Goal: Transaction & Acquisition: Purchase product/service

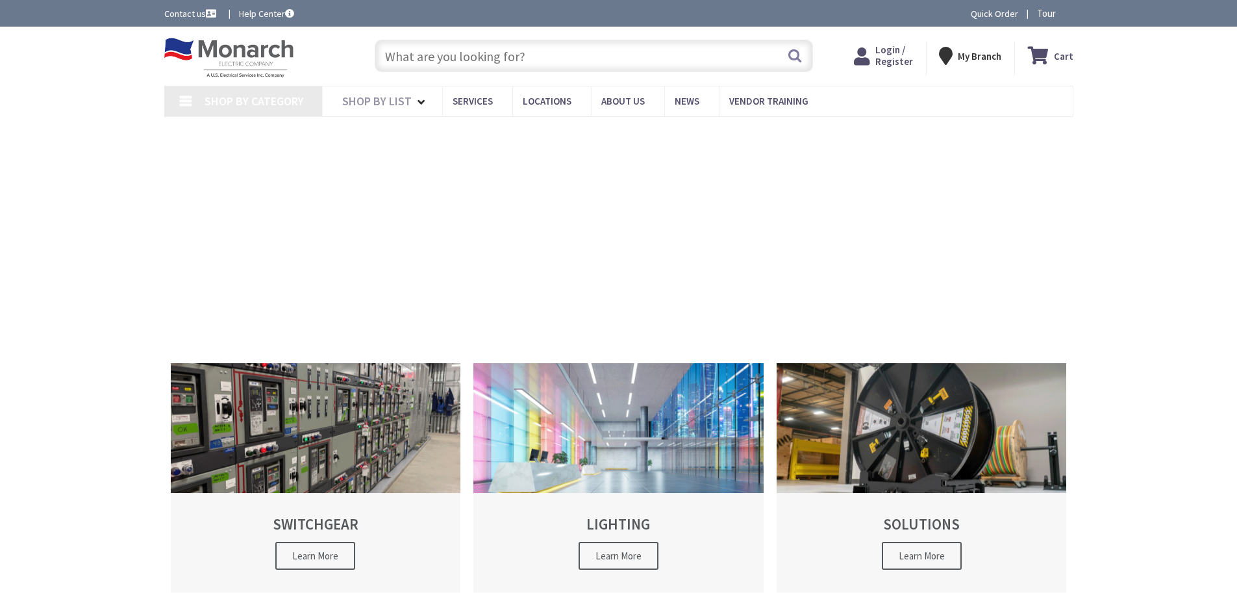
type input "[GEOGRAPHIC_DATA], [GEOGRAPHIC_DATA]"
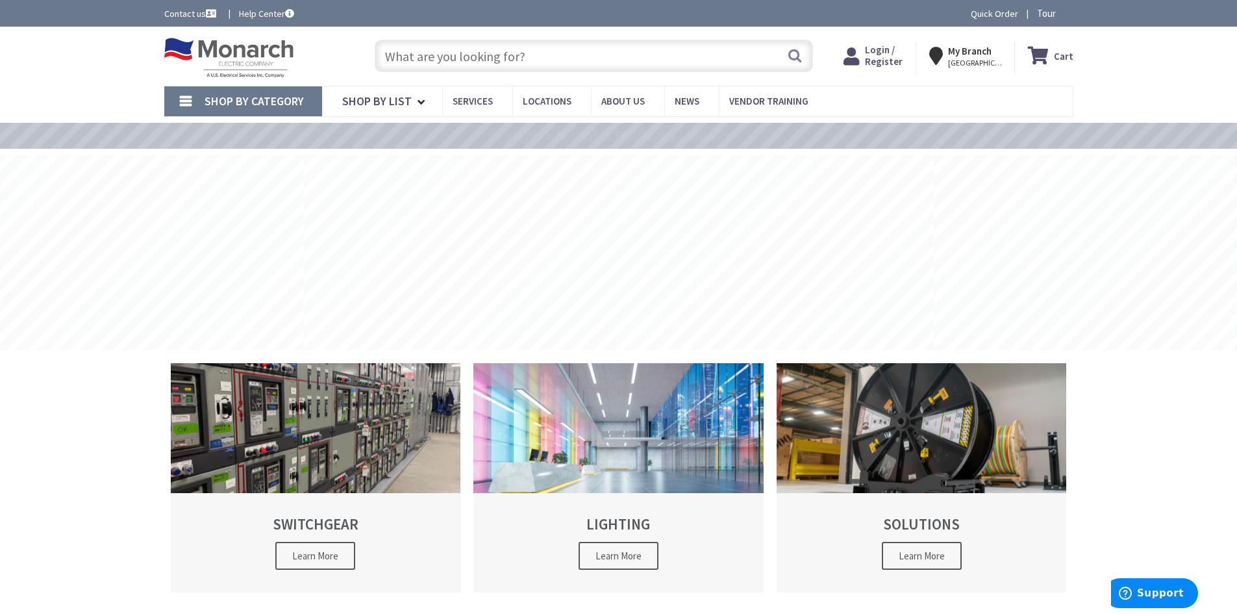
click at [898, 58] on span "Login / Register" at bounding box center [884, 56] width 38 height 24
click at [566, 53] on input "text" at bounding box center [594, 56] width 438 height 32
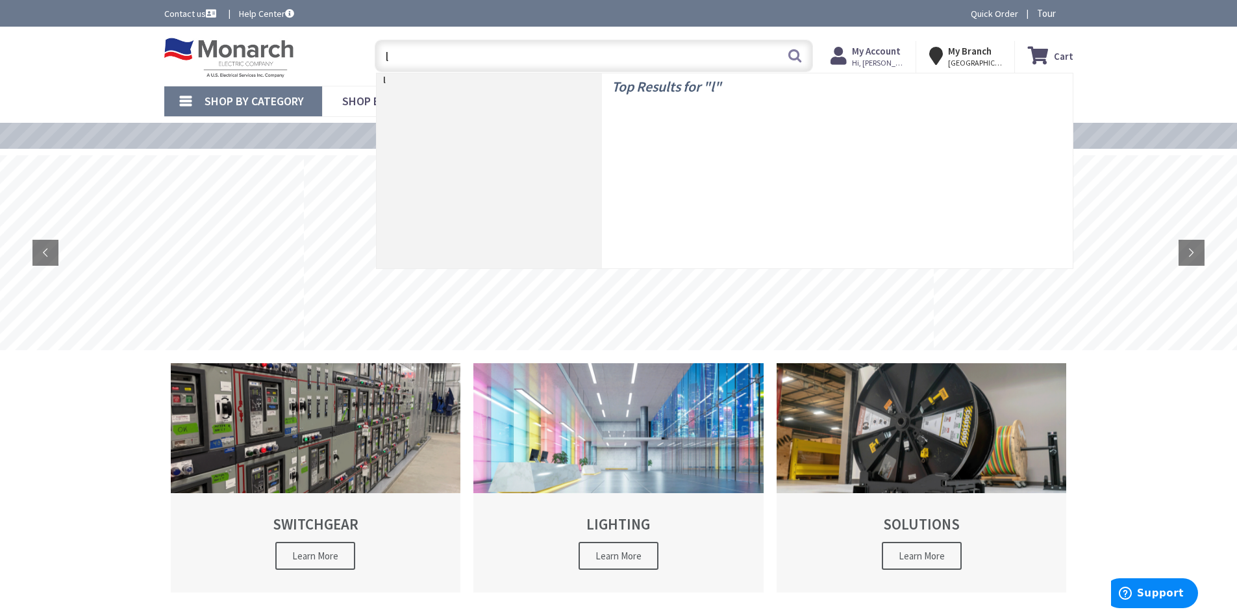
type input "le"
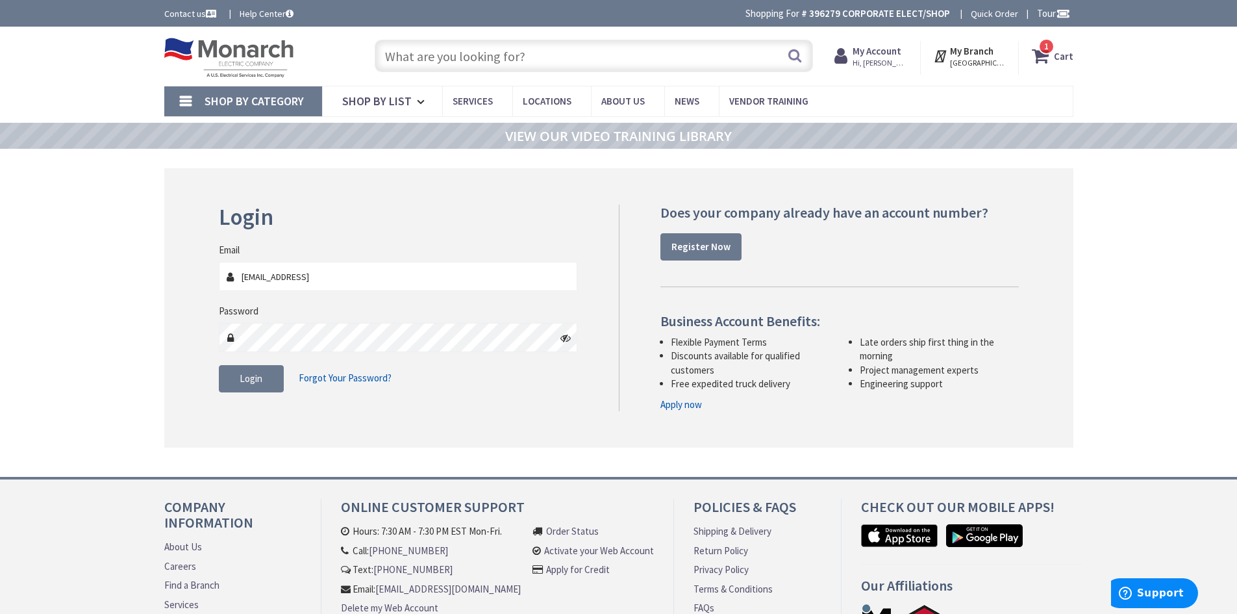
drag, startPoint x: 389, startPoint y: 281, endPoint x: 109, endPoint y: 233, distance: 284.0
click at [107, 232] on div "Skip to Content Toggle Nav Search 1 1 1 items Cart My Cart" at bounding box center [618, 377] width 1237 height 700
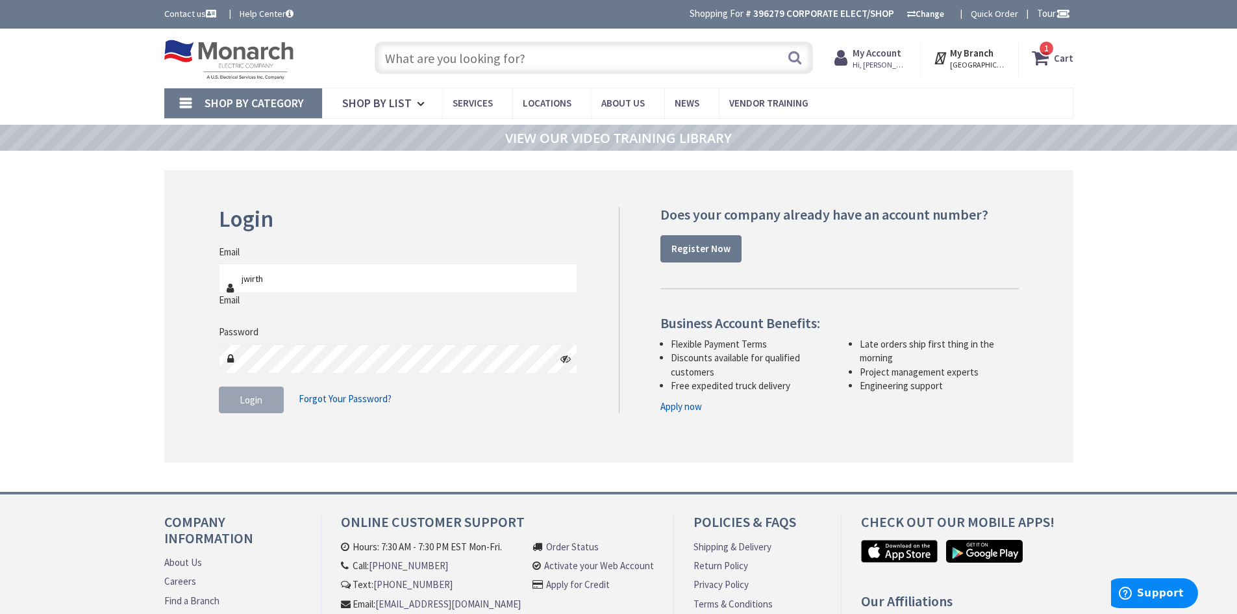
type input "jwirth@srm-esi.com"
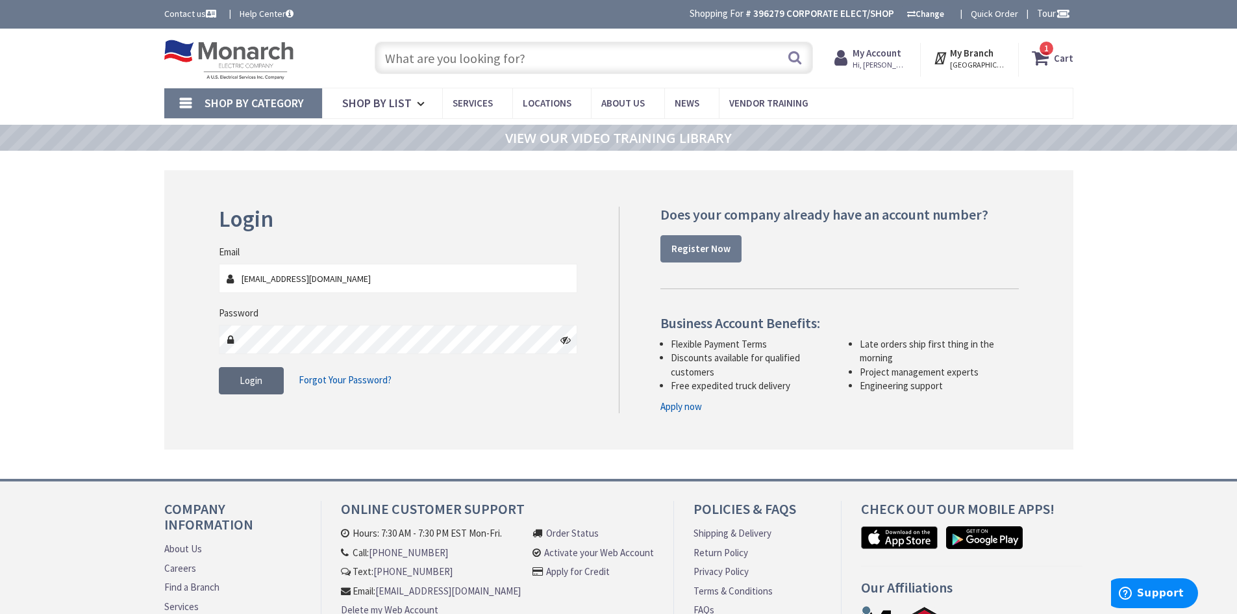
click at [246, 379] on span "Login" at bounding box center [251, 380] width 23 height 12
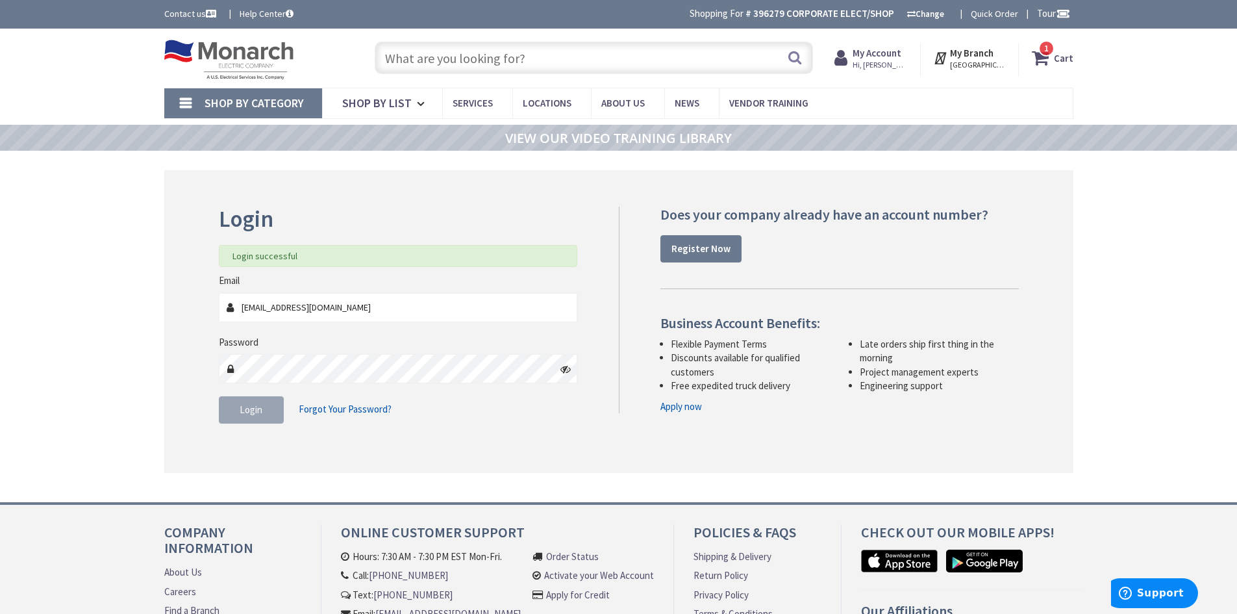
click at [421, 61] on input "text" at bounding box center [594, 58] width 438 height 32
type input "l"
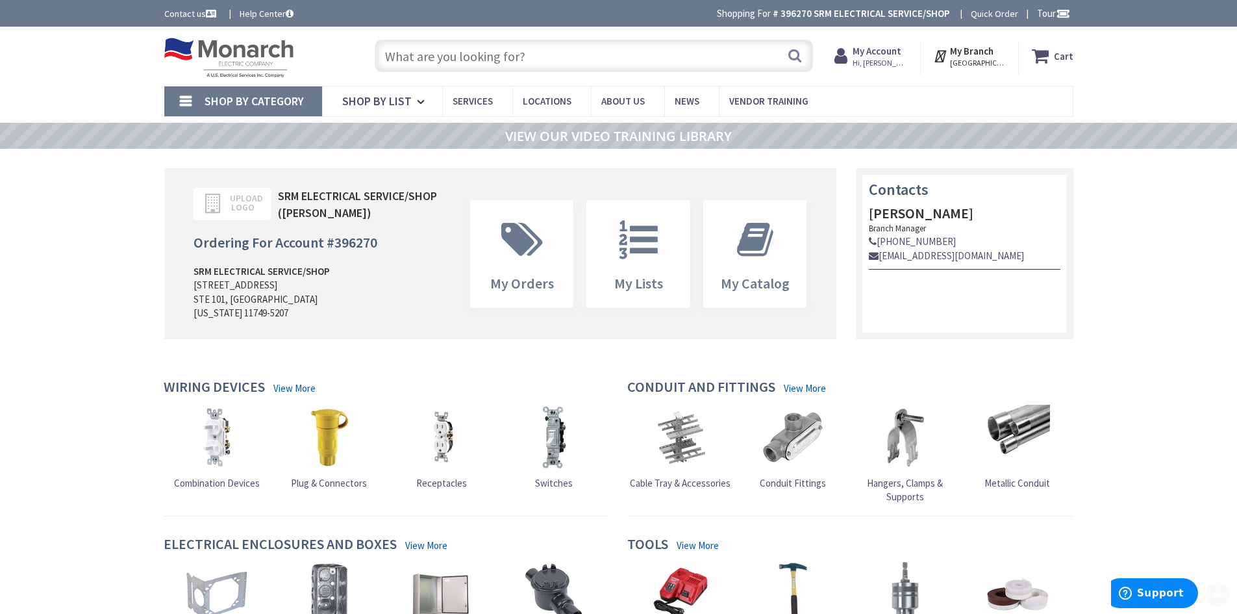
click at [435, 56] on input "text" at bounding box center [594, 56] width 438 height 32
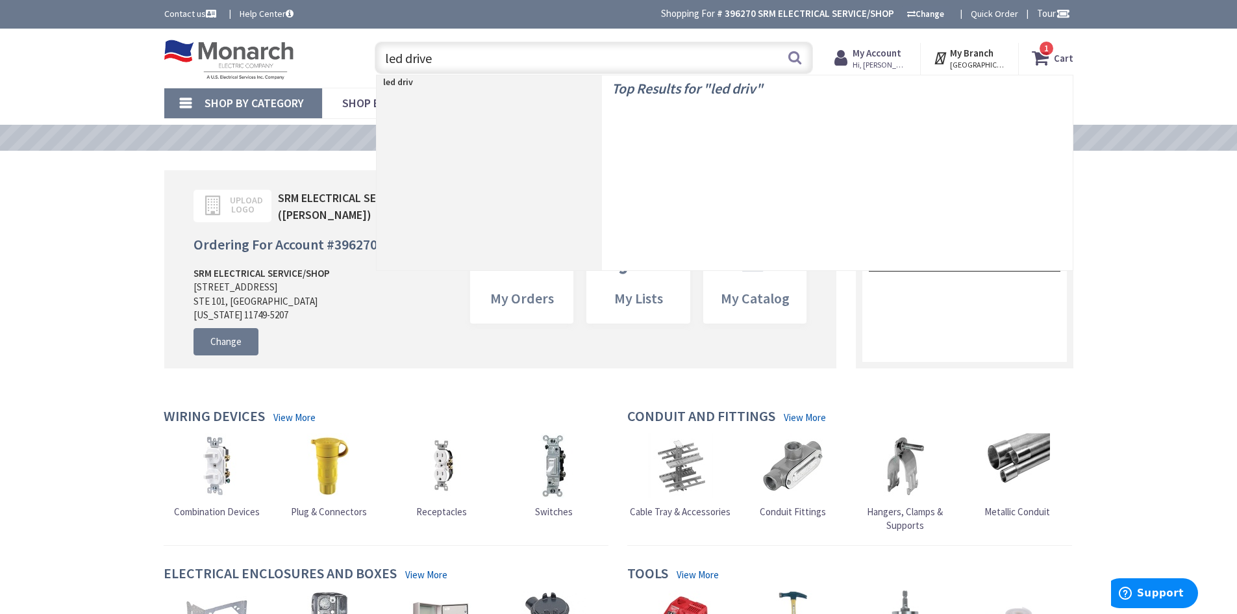
type input "led driver"
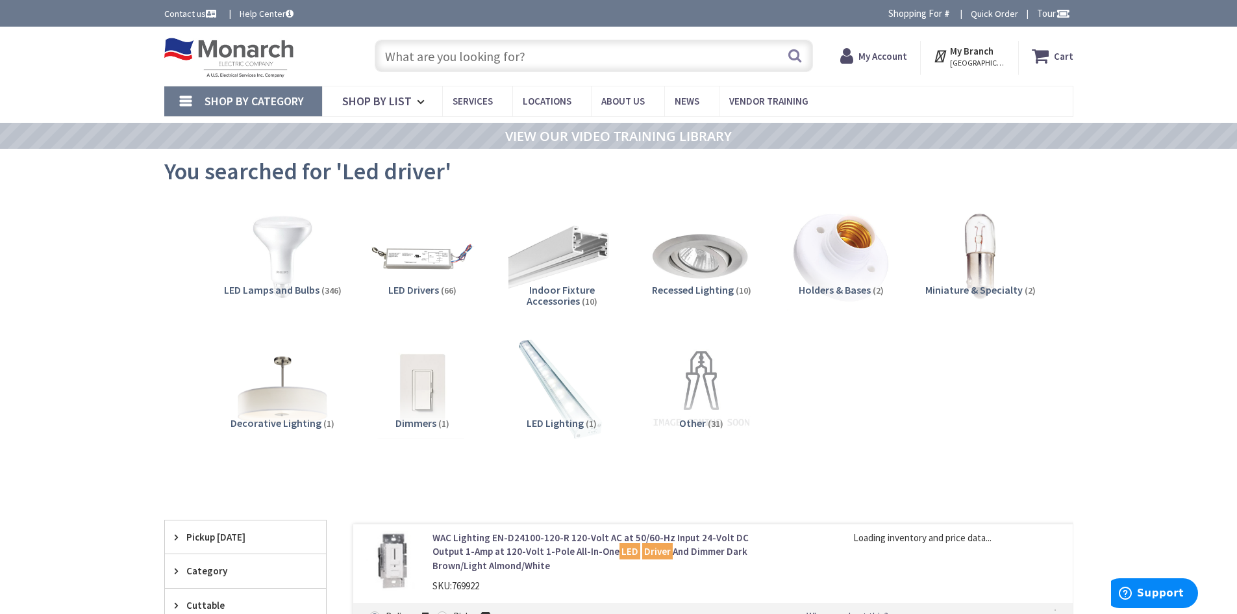
click at [401, 286] on span "LED Drivers" at bounding box center [413, 289] width 51 height 13
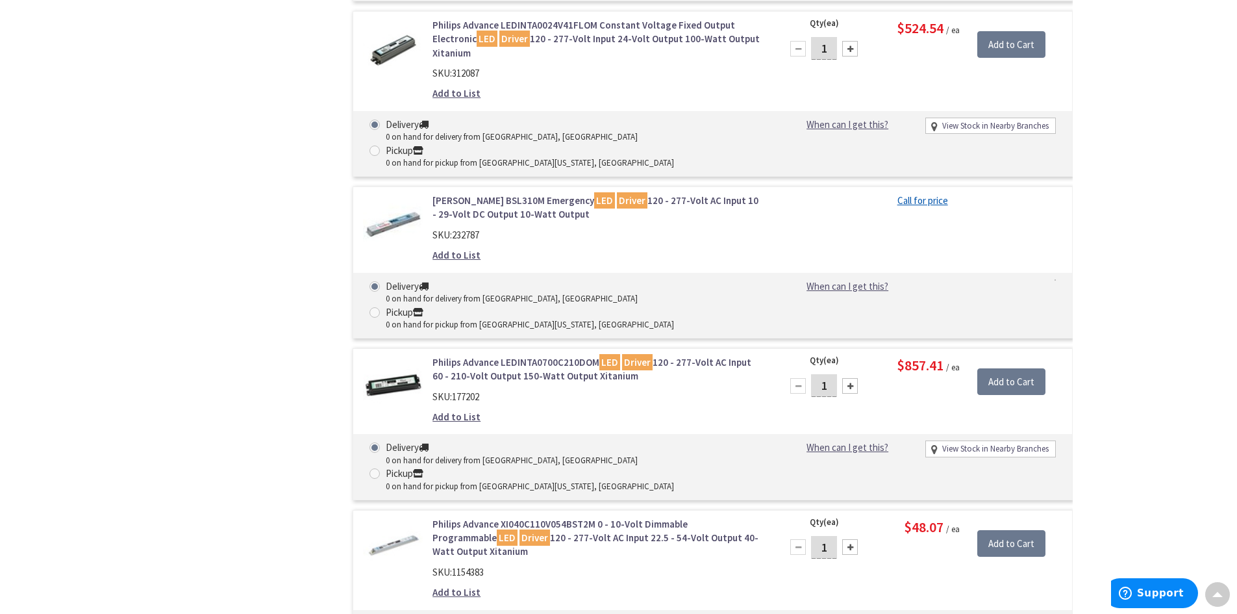
scroll to position [4937, 0]
